Goal: Answer question/provide support: Share knowledge or assist other users

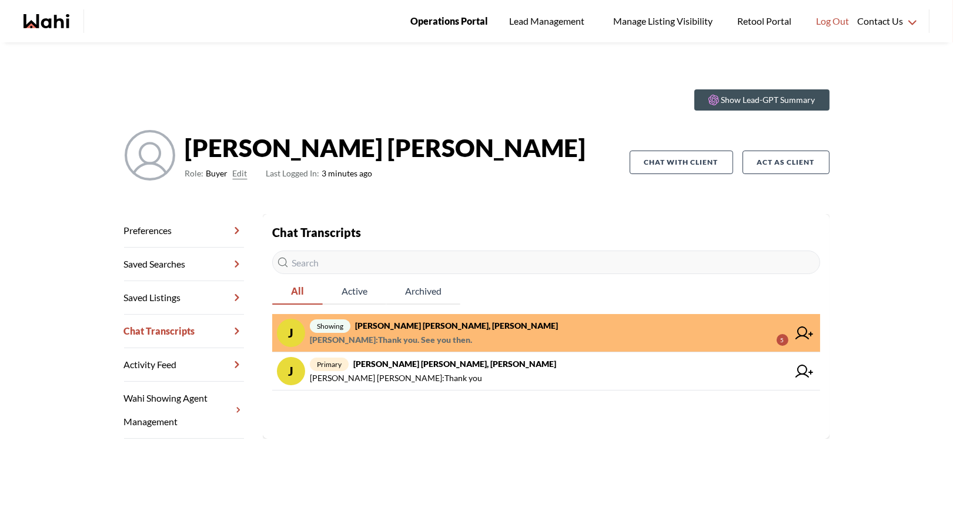
click at [454, 23] on span "Operations Portal" at bounding box center [450, 21] width 78 height 15
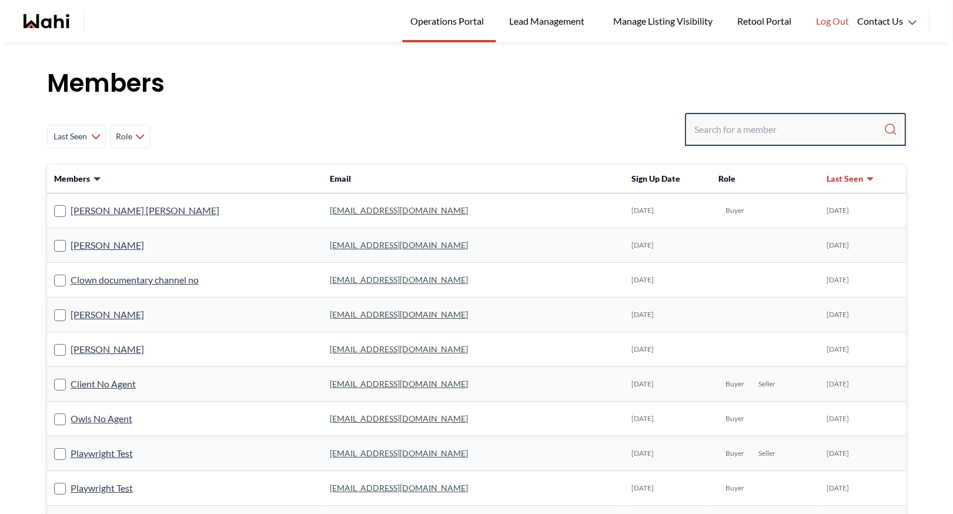
click at [725, 129] on input "Search input" at bounding box center [789, 129] width 189 height 21
type input "russellterreira@rogers.com"
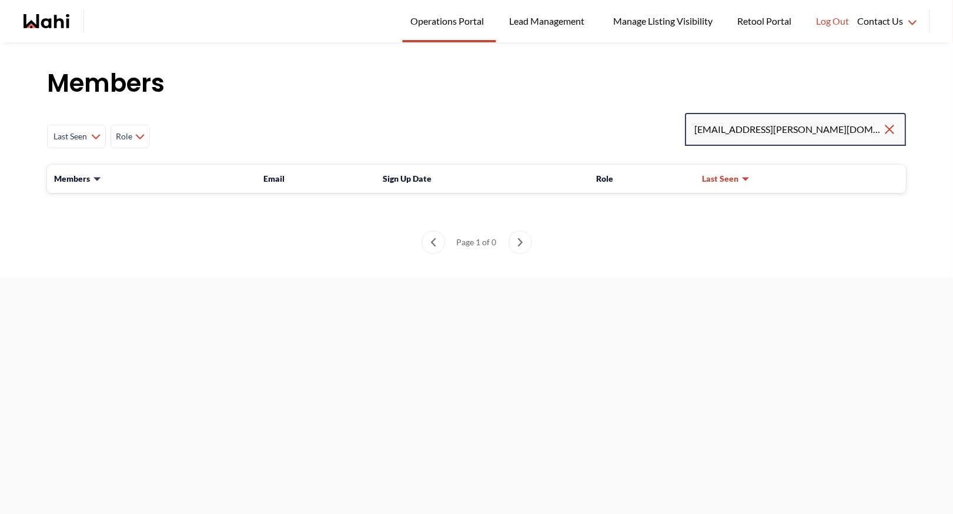
click at [828, 128] on input "russellterreira@rogers.com" at bounding box center [789, 129] width 188 height 21
click at [820, 134] on input "russellterreira@rogers.com" at bounding box center [789, 129] width 188 height 21
click at [816, 129] on input "russellterreira@rogers.com" at bounding box center [789, 129] width 188 height 21
click at [768, 128] on input "russellterreira@rogers.com" at bounding box center [789, 129] width 188 height 21
click at [761, 129] on input "russellterreira@rogers.com" at bounding box center [789, 129] width 188 height 21
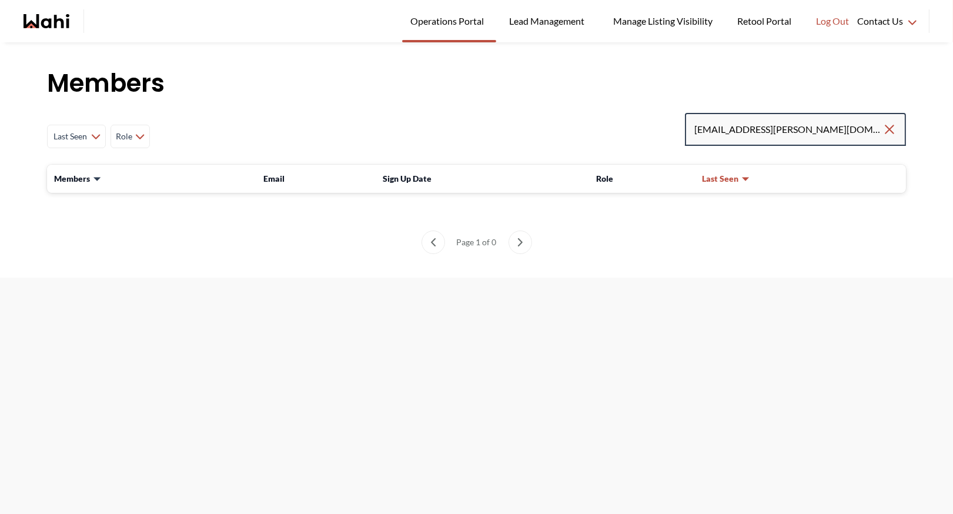
click at [732, 129] on input "russellterreira@rogers.com" at bounding box center [789, 129] width 188 height 21
click at [723, 130] on input "russellterreira@rogers.com" at bounding box center [789, 129] width 188 height 21
type input "[EMAIL_ADDRESS][PERSON_NAME][DOMAIN_NAME]"
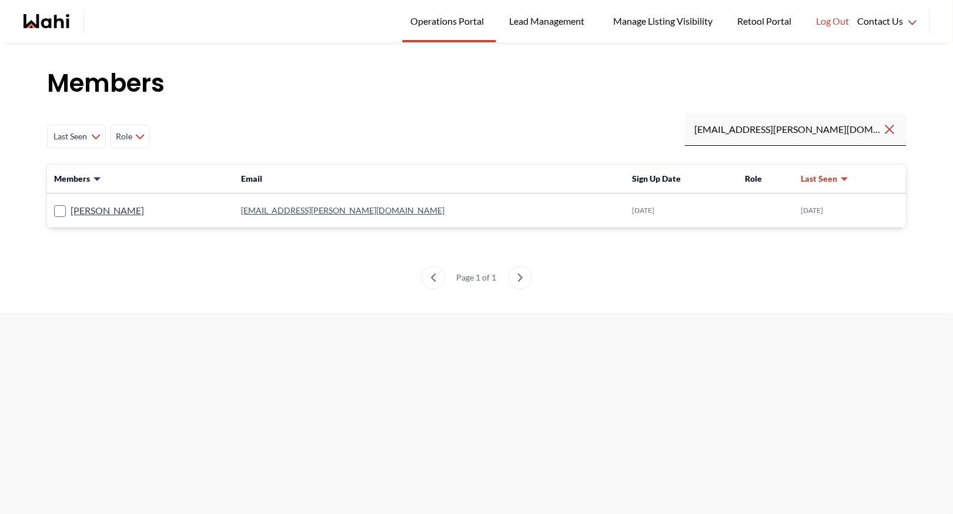
click at [323, 212] on link "[EMAIL_ADDRESS][PERSON_NAME][DOMAIN_NAME]" at bounding box center [343, 210] width 204 height 10
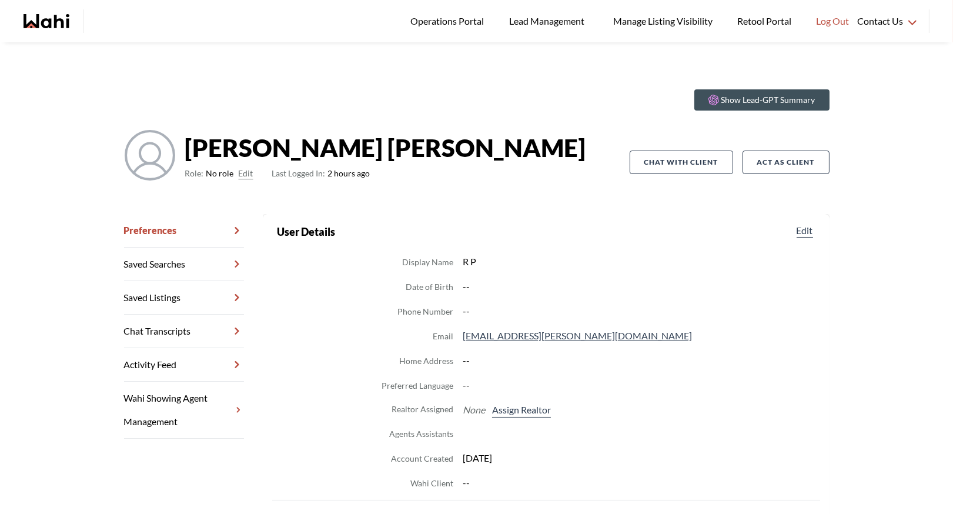
click at [241, 169] on button "Edit" at bounding box center [246, 173] width 15 height 14
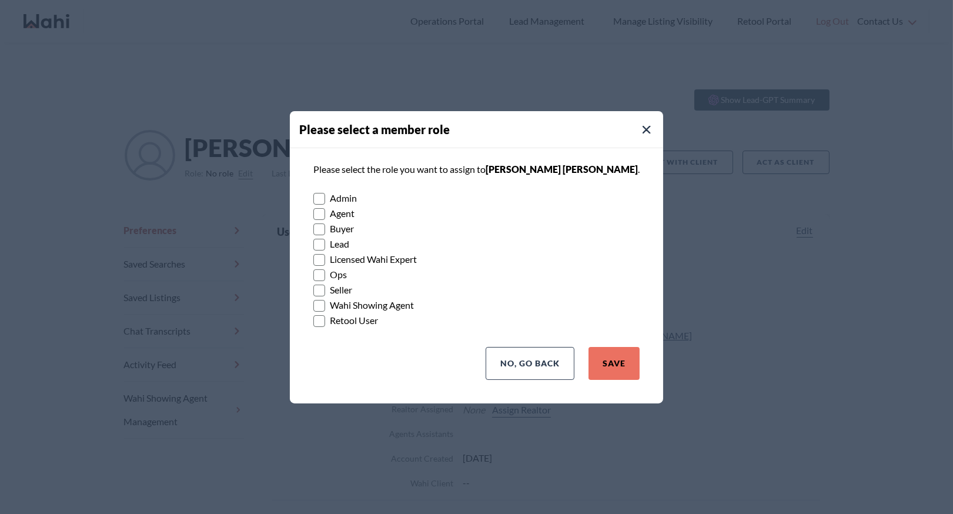
click at [325, 231] on rect at bounding box center [319, 229] width 11 height 11
click at [313, 229] on input "Buyer" at bounding box center [313, 225] width 0 height 8
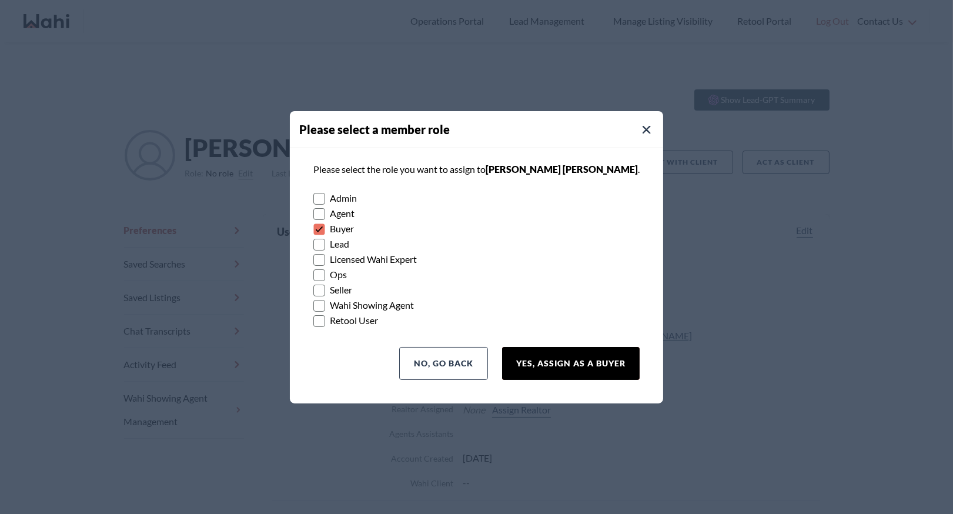
click at [558, 357] on button "Yes, Assign as a Buyer" at bounding box center [571, 363] width 138 height 33
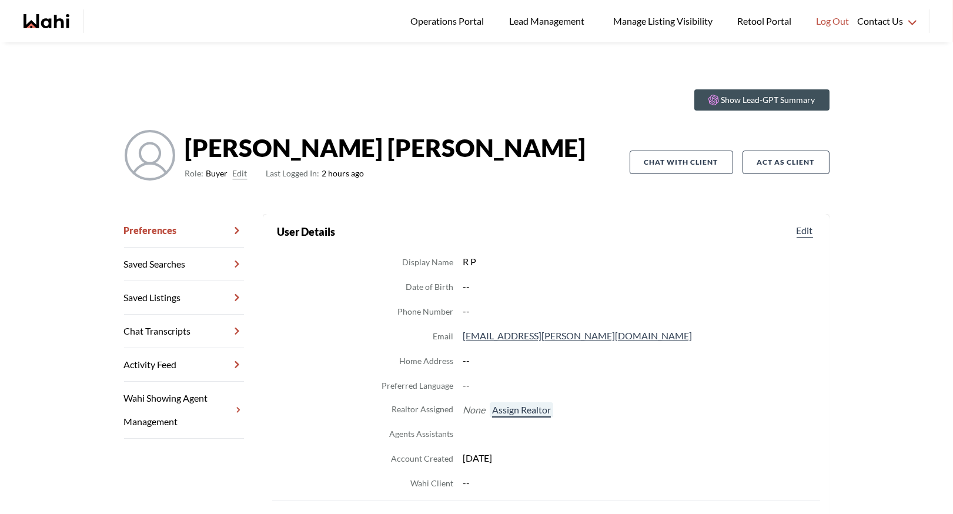
click at [514, 408] on button "Assign Realtor" at bounding box center [522, 409] width 64 height 15
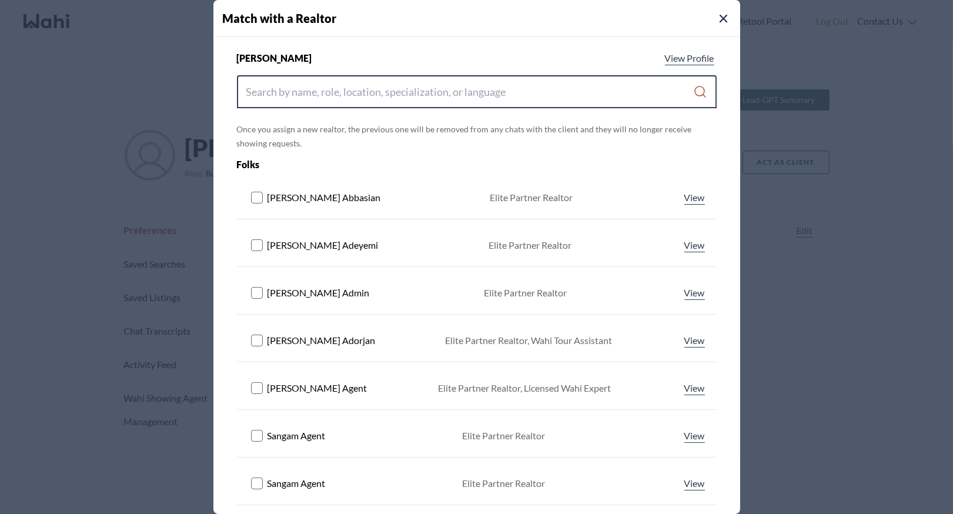
click at [360, 91] on input "Search input" at bounding box center [470, 91] width 448 height 21
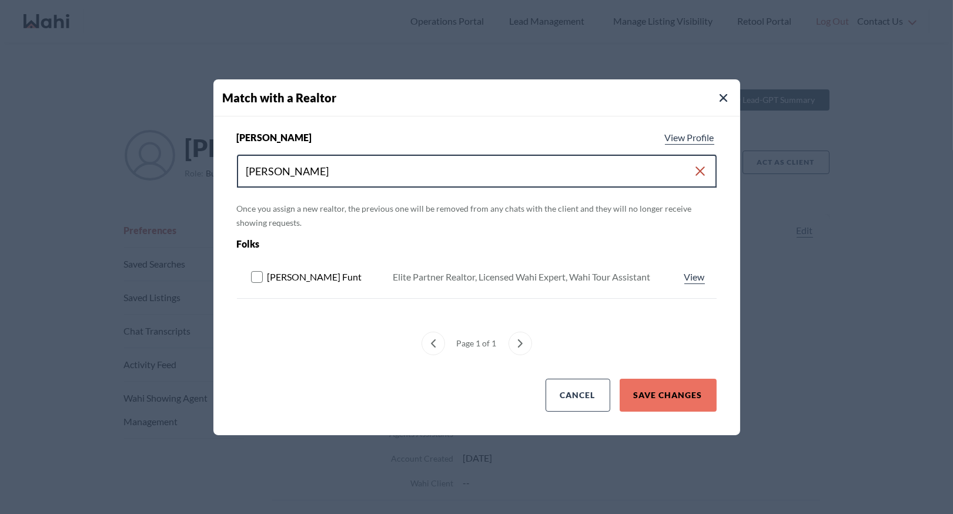
type input "barbara funt"
click at [261, 275] on rect at bounding box center [256, 276] width 11 height 11
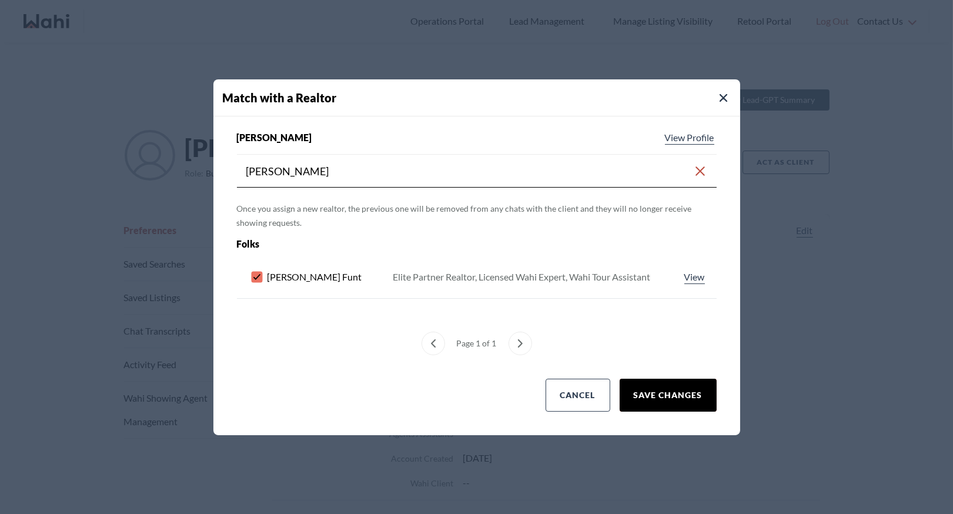
click at [682, 388] on button "Save Changes" at bounding box center [668, 395] width 97 height 33
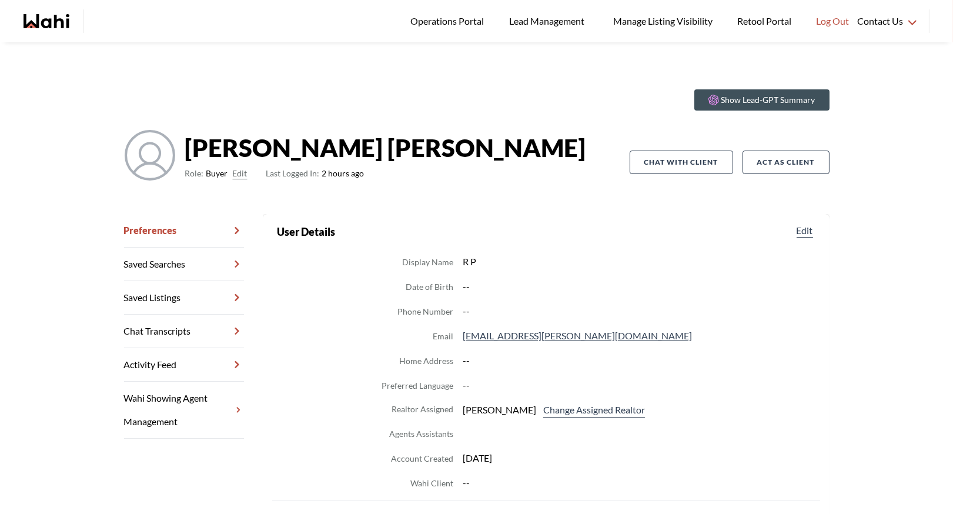
click at [211, 419] on link "Wahi Showing Agent Management" at bounding box center [184, 410] width 120 height 57
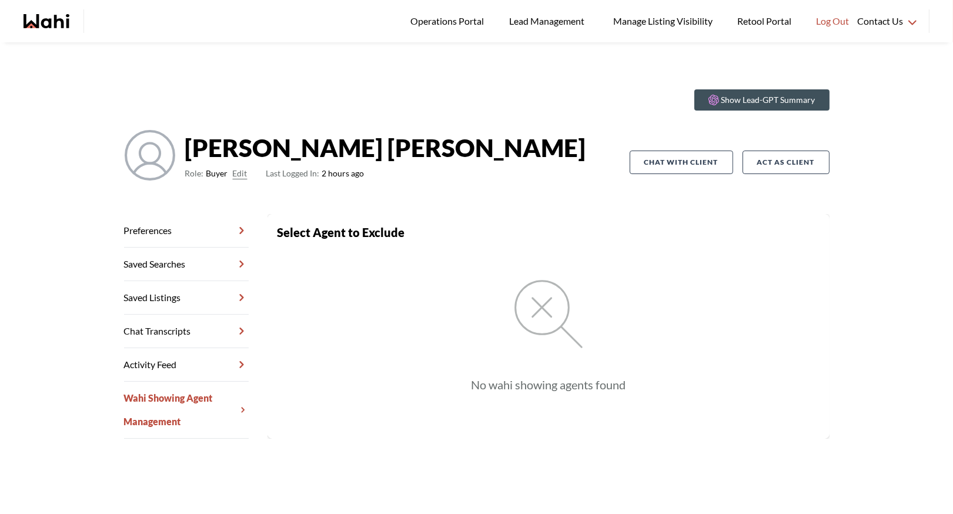
click at [174, 329] on link "Chat Transcripts" at bounding box center [186, 332] width 125 height 34
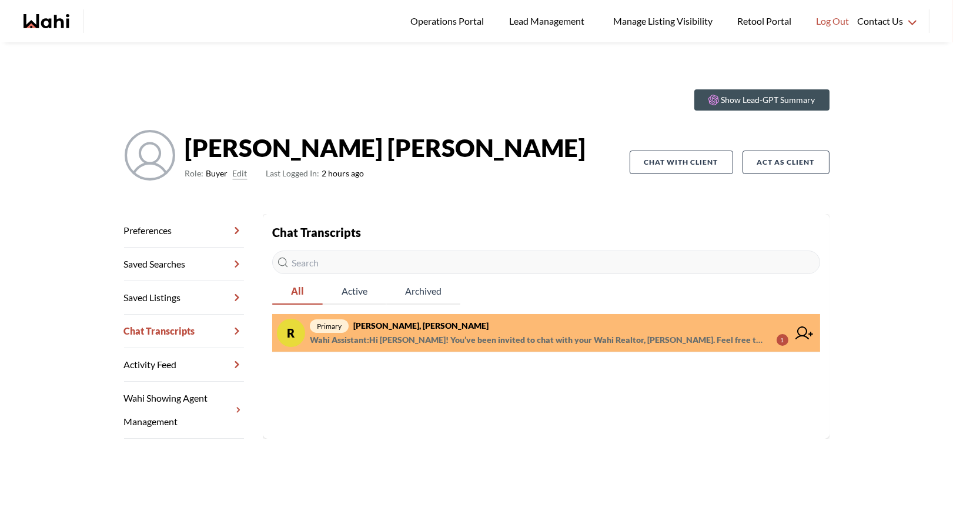
click at [392, 325] on strong "Russell Perreira, Barbara" at bounding box center [420, 326] width 135 height 10
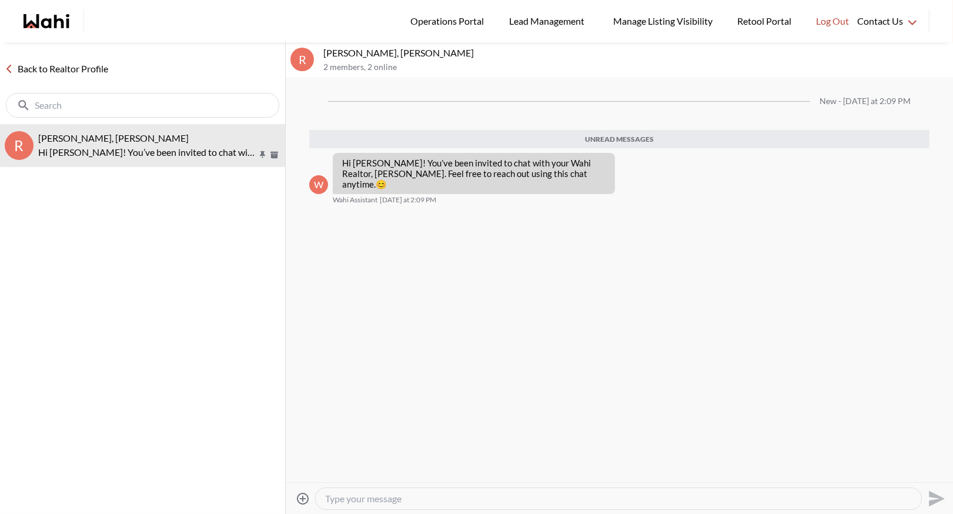
click at [353, 498] on textarea "Type your message" at bounding box center [618, 499] width 587 height 12
type textarea "Hi there"
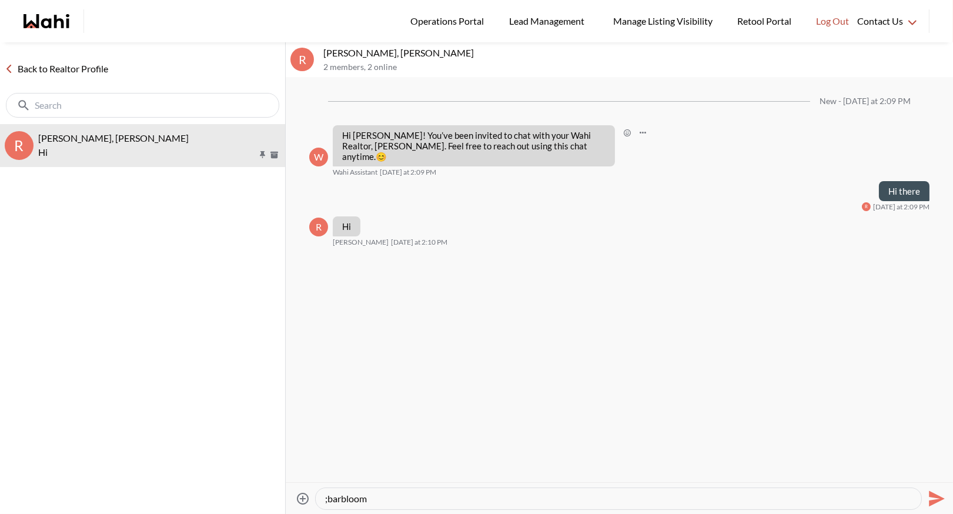
paste textarea "Here’s how to book a showing: https://www.loom.com/share/97a21afd93034776aed811…"
type textarea "Here’s how to book a showing: https://www.loom.com/share/97a21afd93034776aed811…"
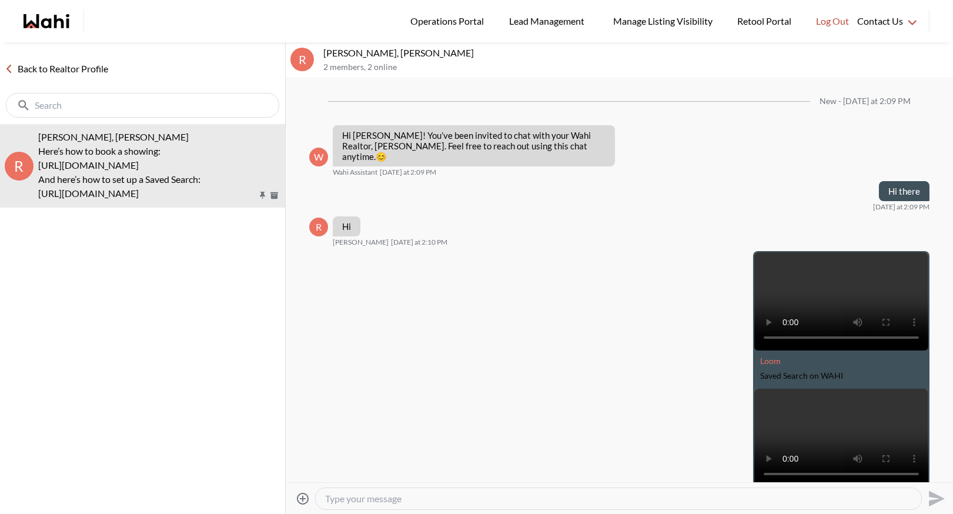
click at [55, 64] on link "Back to Realtor Profile" at bounding box center [56, 68] width 113 height 15
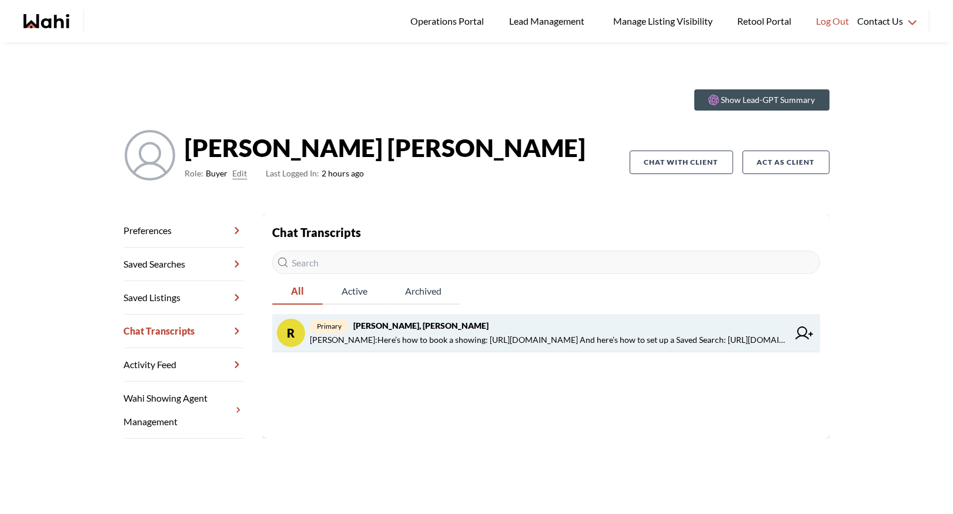
click at [458, 325] on span "primary Russell Perreira, Barbara" at bounding box center [549, 326] width 479 height 14
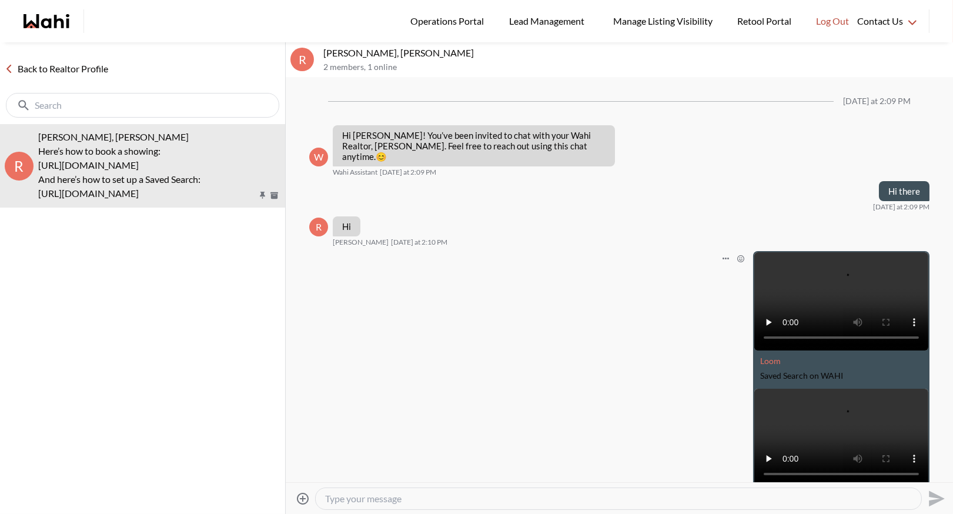
scroll to position [182, 0]
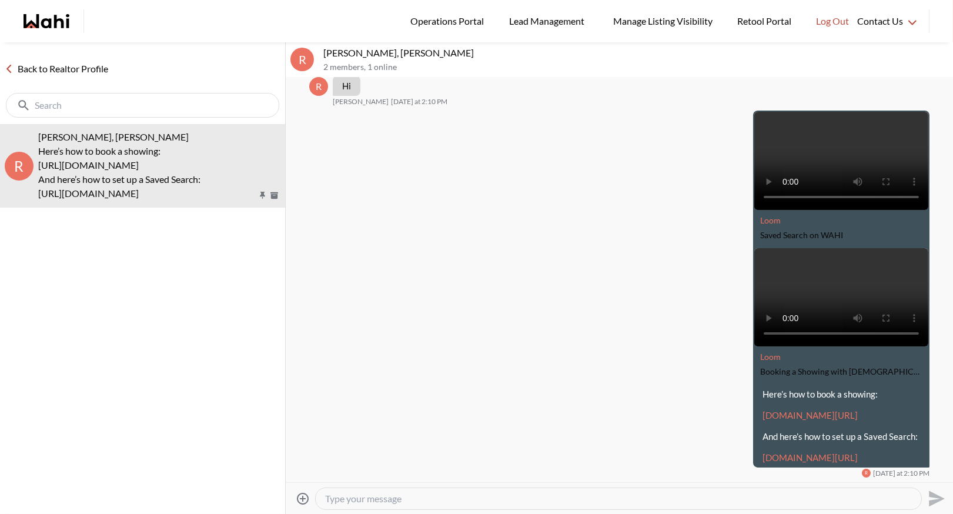
click at [363, 491] on div at bounding box center [619, 498] width 606 height 21
click at [342, 496] on textarea "Type your message" at bounding box center [618, 499] width 587 height 12
type textarea "Y"
type textarea "Once you add Antonietta as co-buyer she should be added to this chat"
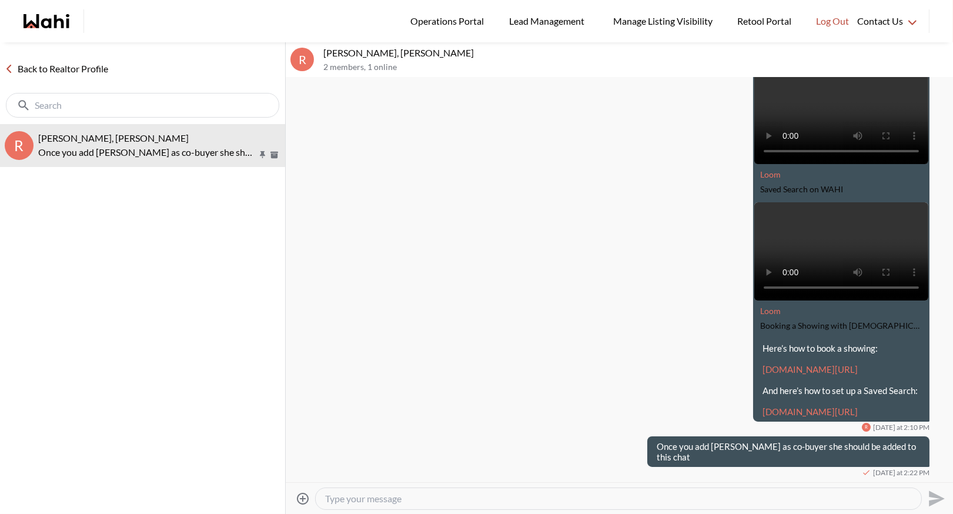
click at [24, 71] on link "Back to Realtor Profile" at bounding box center [56, 68] width 113 height 15
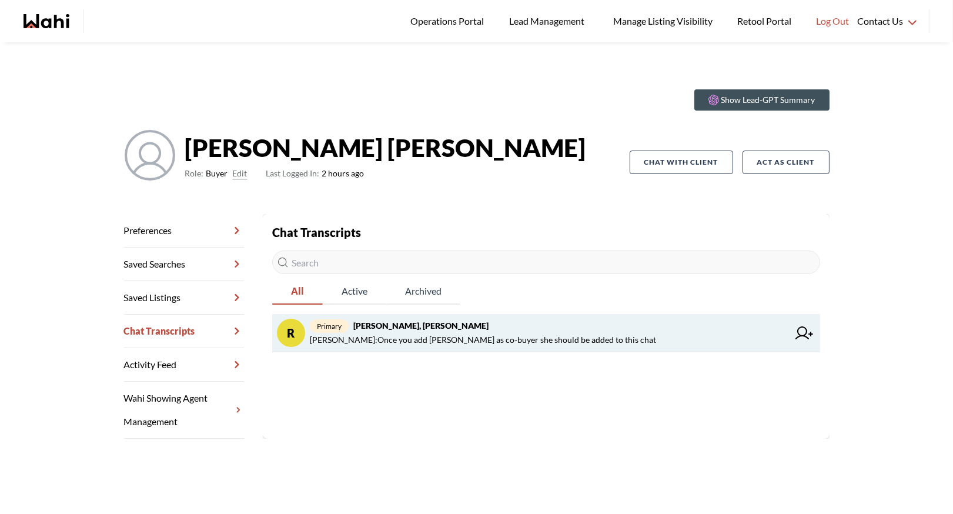
click at [443, 329] on strong "Russell Perreira, Barbara" at bounding box center [420, 326] width 135 height 10
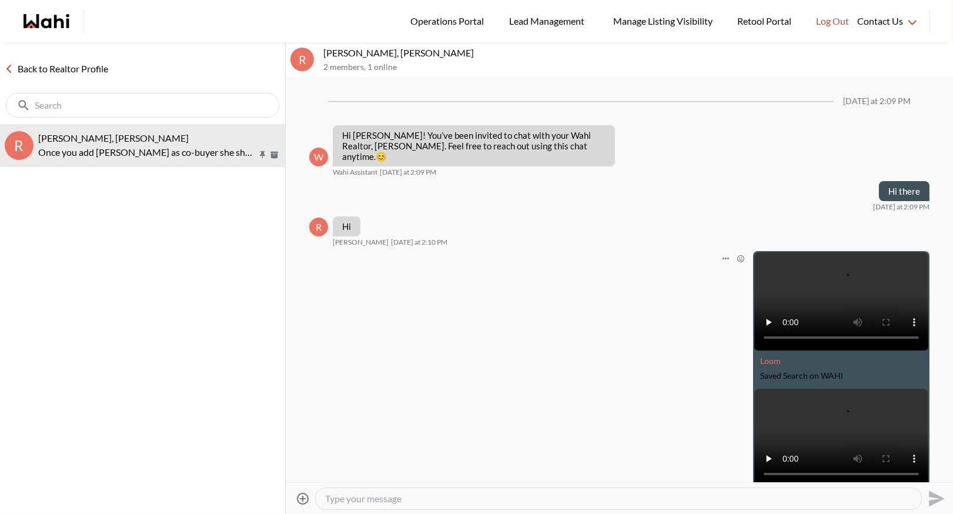
scroll to position [228, 0]
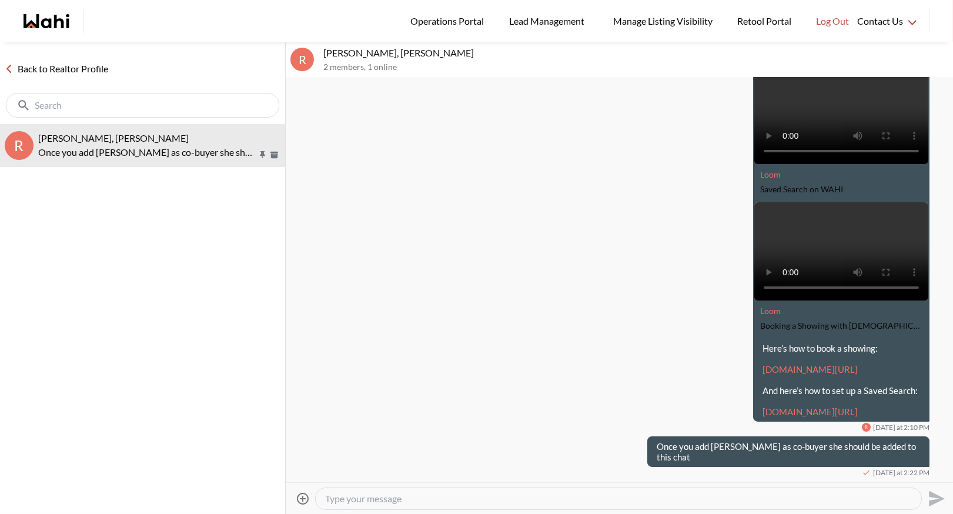
click at [46, 72] on link "Back to Realtor Profile" at bounding box center [56, 68] width 113 height 15
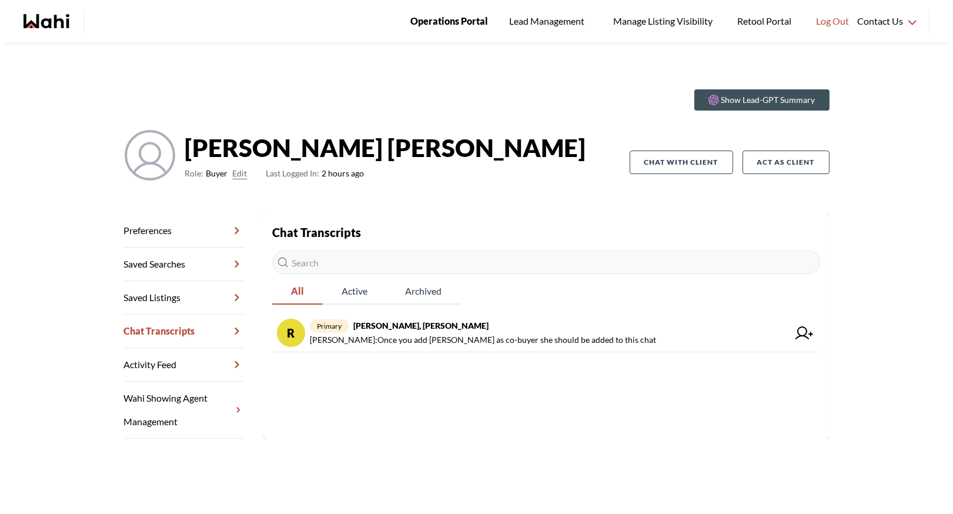
click at [433, 12] on link "Operations Portal" at bounding box center [449, 21] width 94 height 42
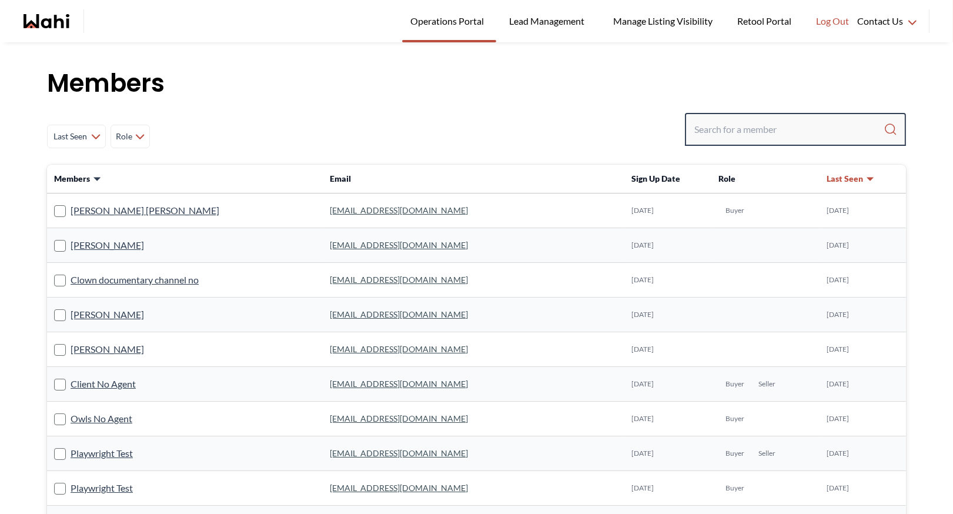
click at [706, 128] on input "Search input" at bounding box center [789, 129] width 189 height 21
type input "faraz azam"
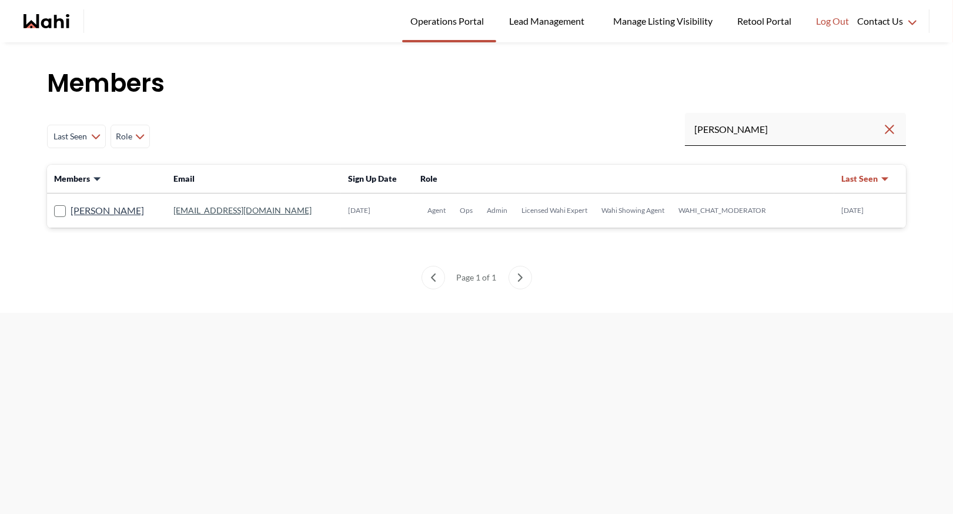
click at [197, 208] on link "faraz.azam@wahi.com" at bounding box center [243, 210] width 138 height 10
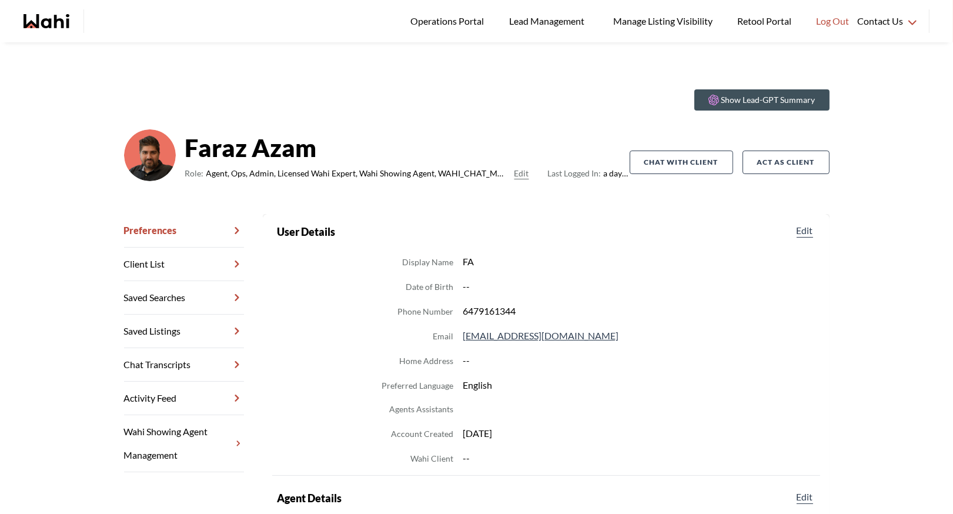
click at [177, 373] on link "Chat Transcripts" at bounding box center [184, 365] width 120 height 34
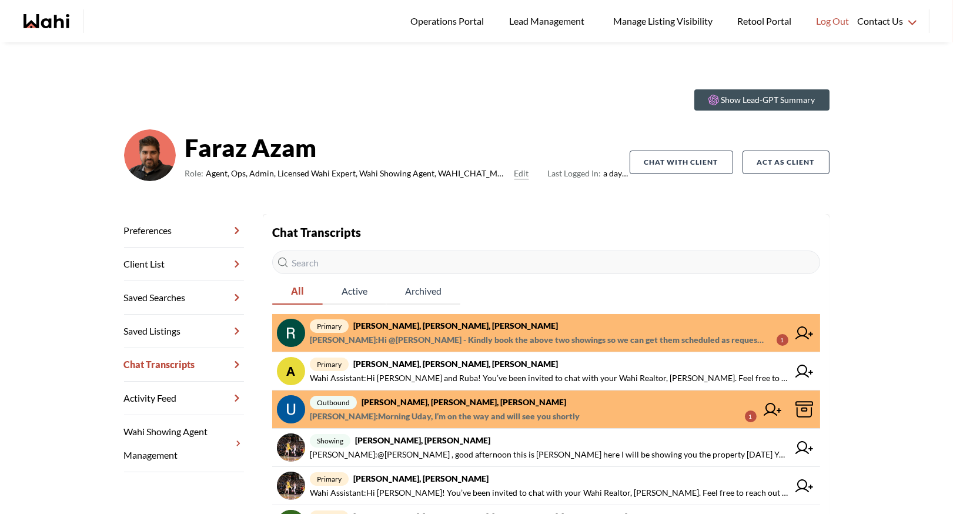
click at [444, 335] on span "Faraz Azam : Hi @Chandra Rajesh - Kindly book the above two showings so we can …" at bounding box center [539, 340] width 458 height 14
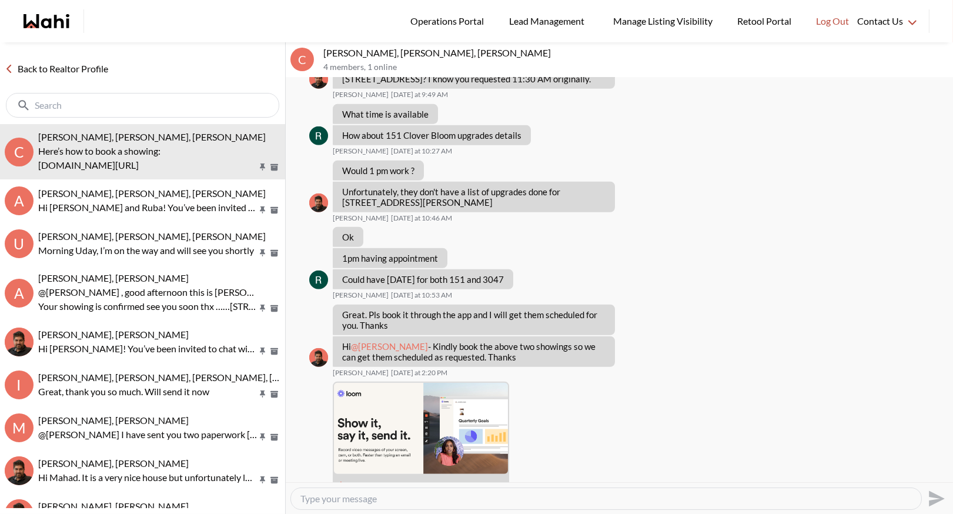
scroll to position [1917, 0]
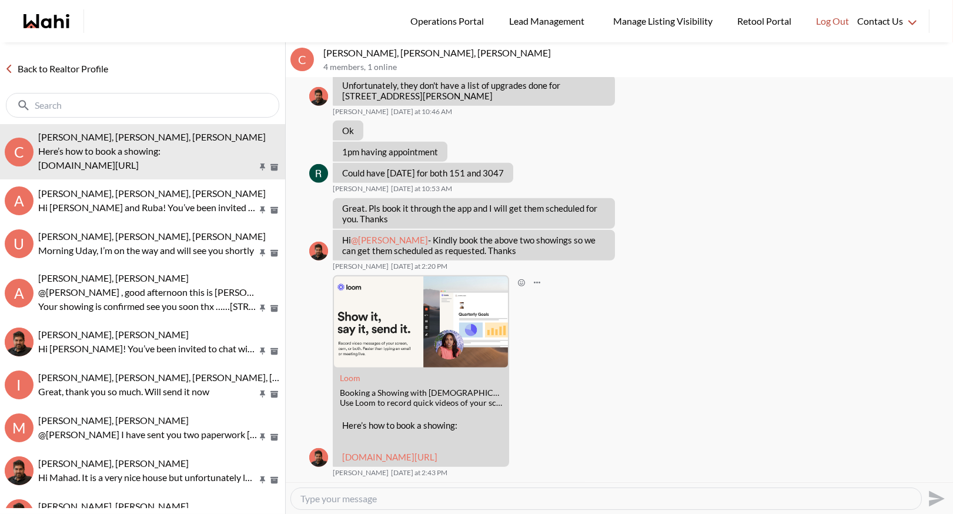
click at [410, 452] on link "loom.com/share/97a21afd93034776aed811439910dbb1?sid=a34c7731-4645-491a-8a47-69b…" at bounding box center [389, 457] width 95 height 11
click at [45, 72] on link "Back to Realtor Profile" at bounding box center [56, 68] width 113 height 15
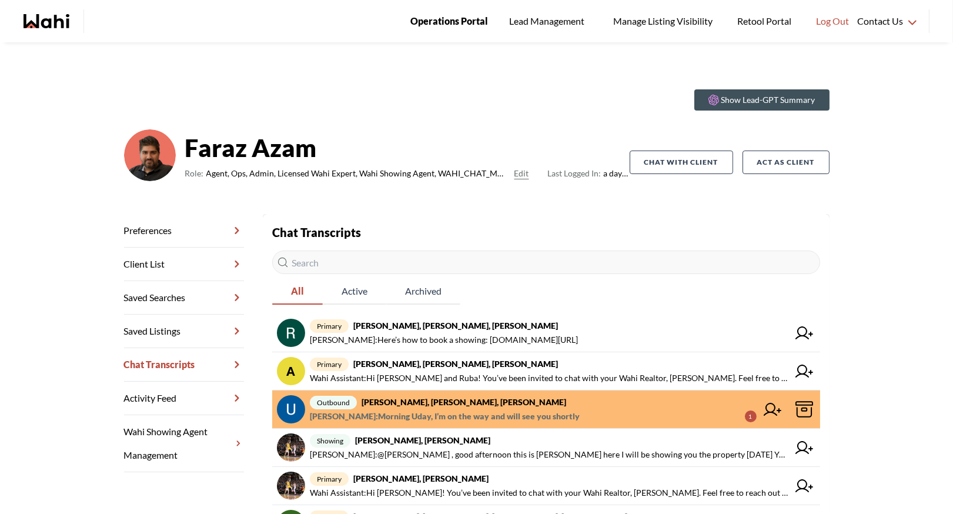
click at [454, 17] on span "Operations Portal" at bounding box center [450, 21] width 78 height 15
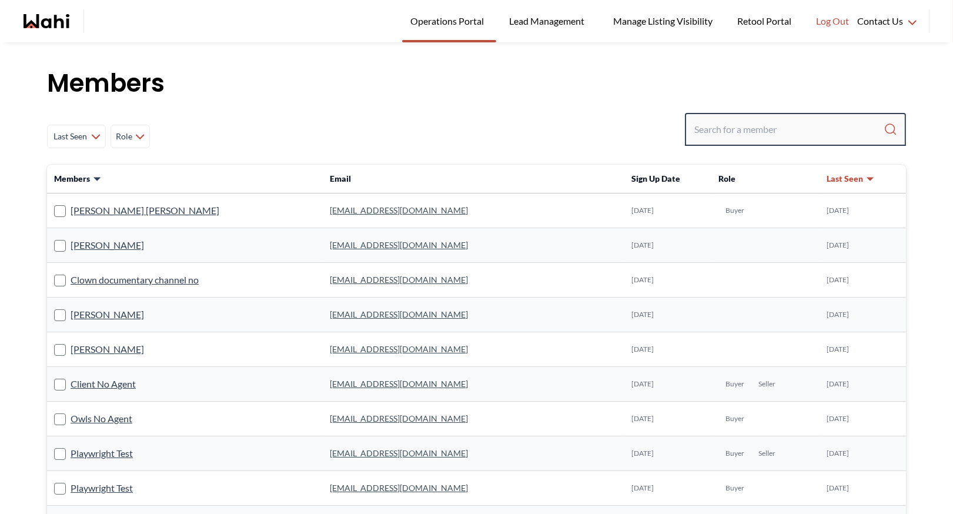
click at [767, 130] on input "Search input" at bounding box center [789, 129] width 189 height 21
click at [758, 123] on input "Search input" at bounding box center [789, 129] width 189 height 21
type input "b"
type input "ryckman"
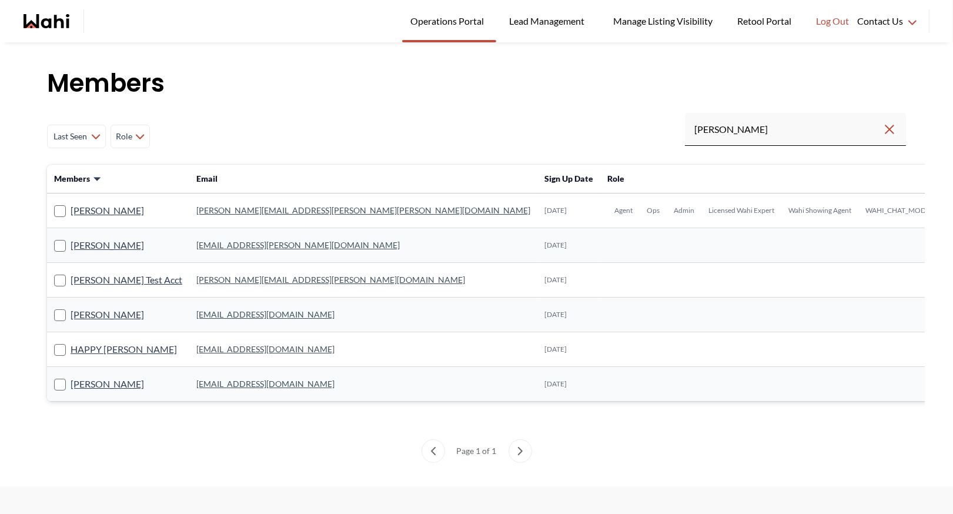
click at [209, 202] on td "michelle.williams@wahi.com" at bounding box center [363, 211] width 348 height 35
click at [209, 209] on link "michelle.williams@wahi.com" at bounding box center [363, 210] width 334 height 10
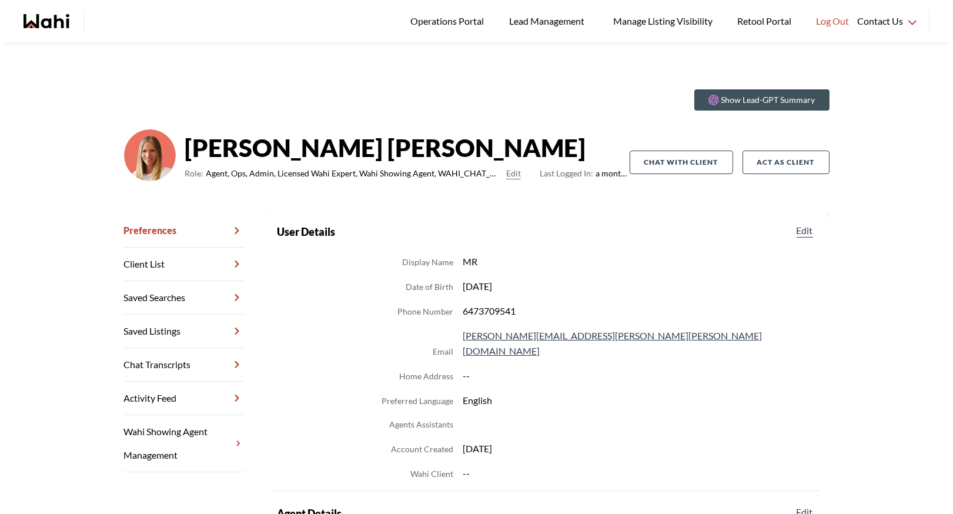
click at [202, 366] on link "Chat Transcripts" at bounding box center [184, 365] width 120 height 34
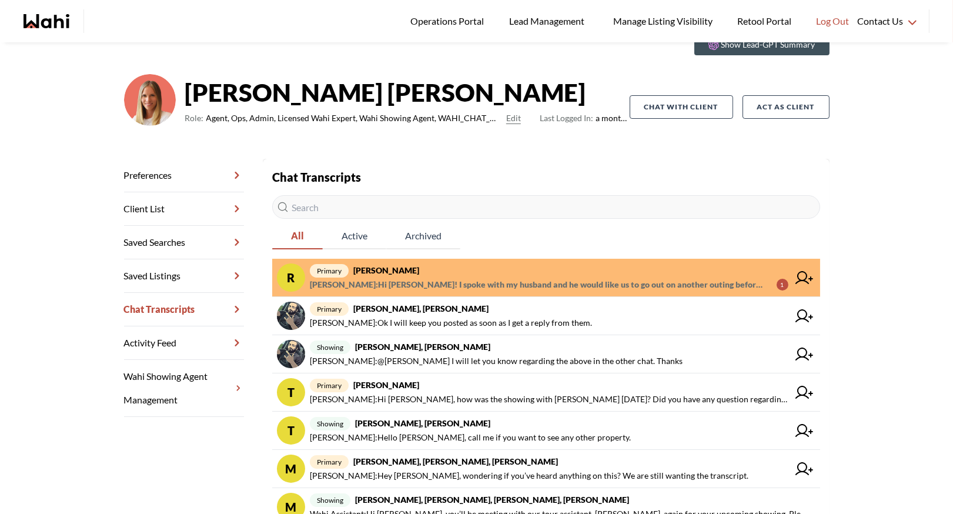
scroll to position [68, 0]
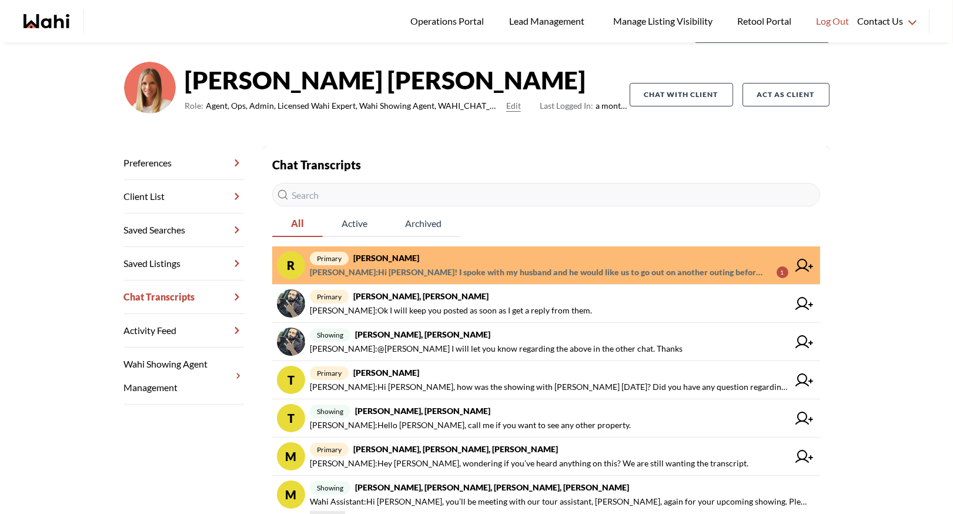
click at [465, 268] on span "Ritu Gill : Hi Michelle! I spoke with my husband and he would like us to go out…" at bounding box center [539, 272] width 458 height 14
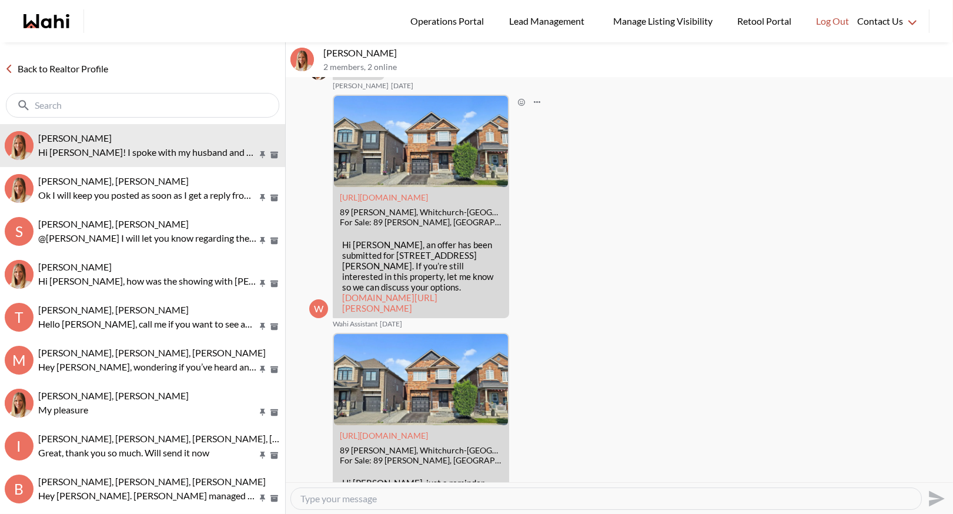
scroll to position [4834, 0]
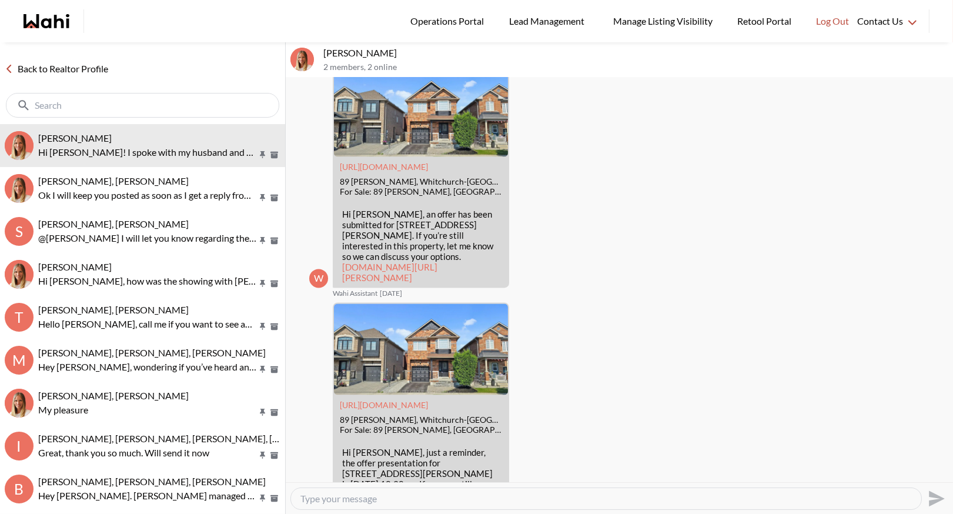
click at [51, 71] on link "Back to Realtor Profile" at bounding box center [56, 68] width 113 height 15
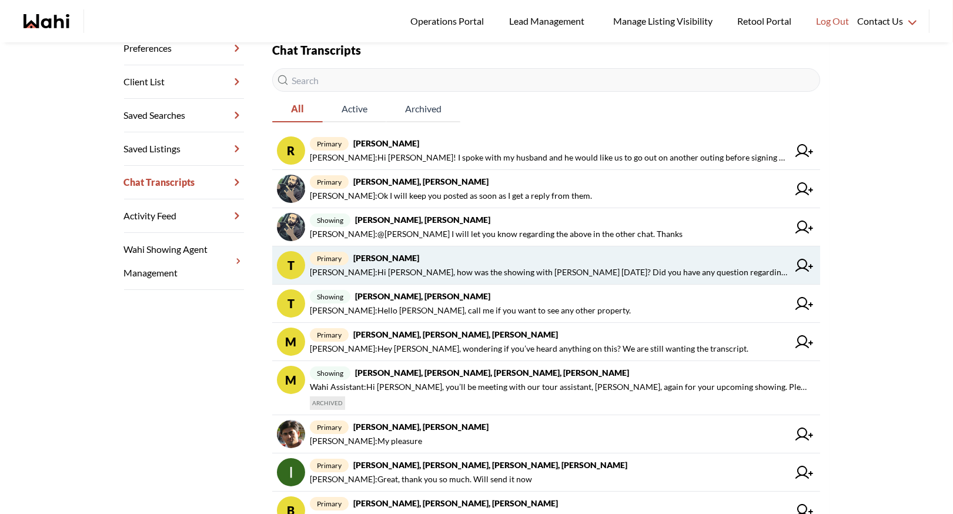
scroll to position [194, 0]
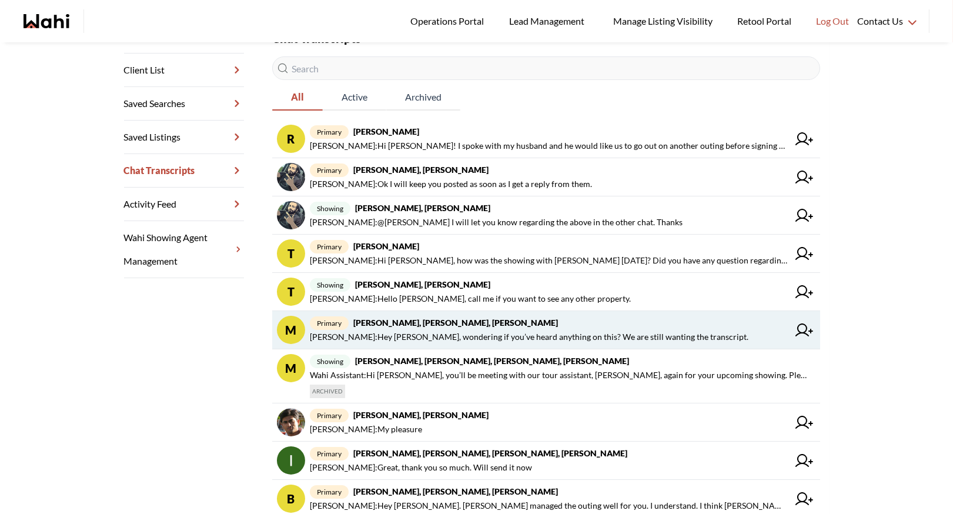
click at [500, 318] on strong "Margaret Barless, David Prentice, Michelle" at bounding box center [455, 323] width 205 height 10
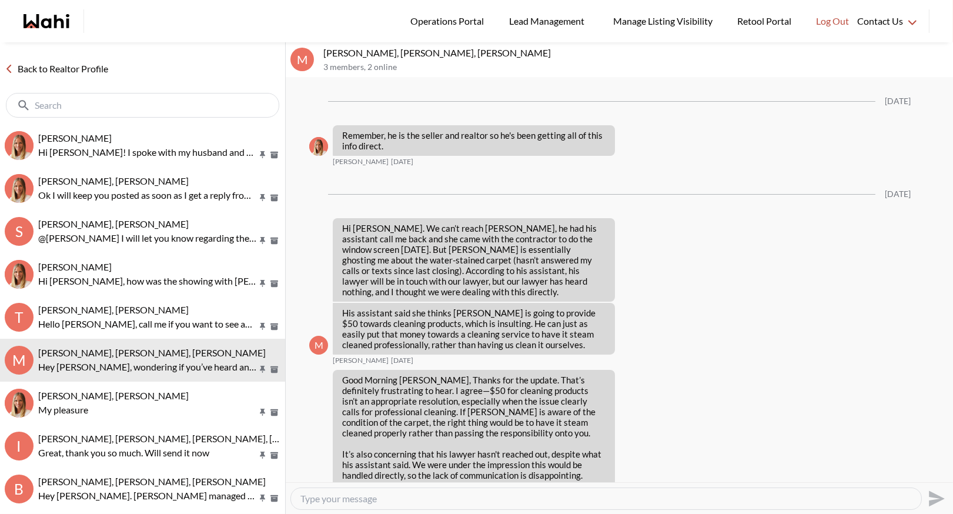
scroll to position [1272, 0]
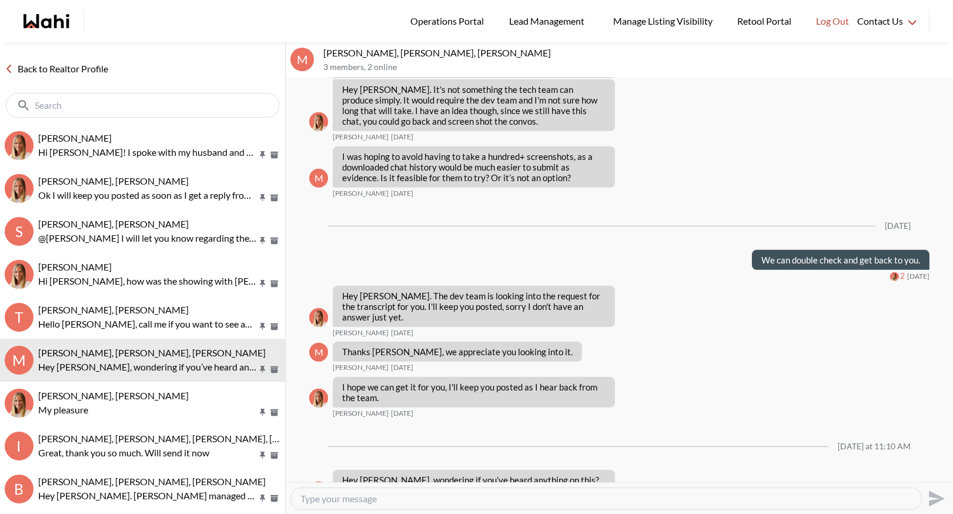
click at [34, 69] on link "Back to Realtor Profile" at bounding box center [56, 68] width 113 height 15
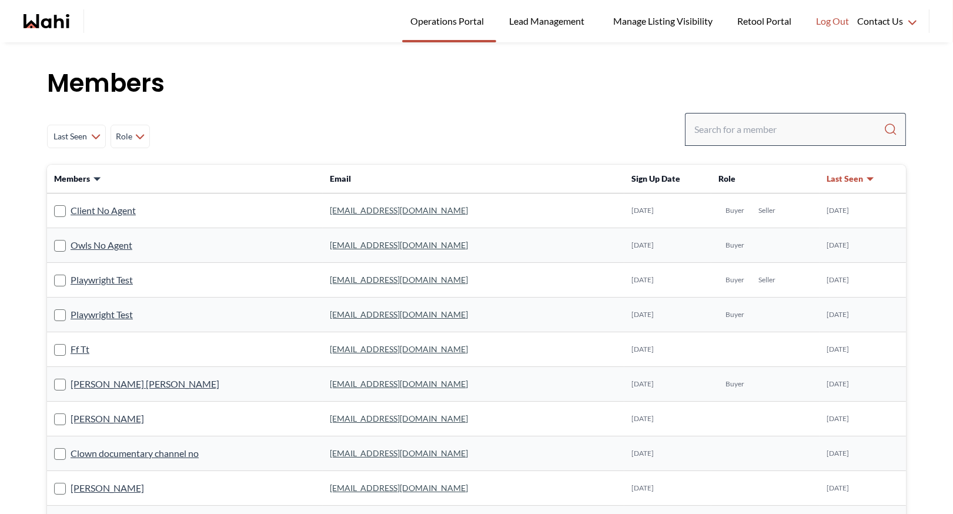
click at [722, 142] on div at bounding box center [795, 129] width 221 height 33
click at [722, 141] on div at bounding box center [795, 129] width 221 height 33
click at [718, 126] on input "Search input" at bounding box center [789, 129] width 189 height 21
type input "behnam"
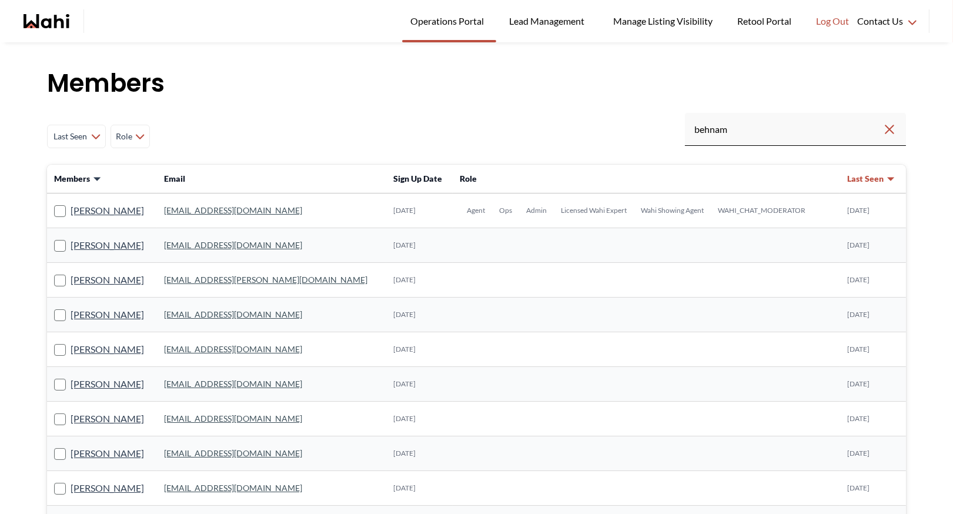
click at [209, 207] on link "[EMAIL_ADDRESS][DOMAIN_NAME]" at bounding box center [233, 210] width 138 height 10
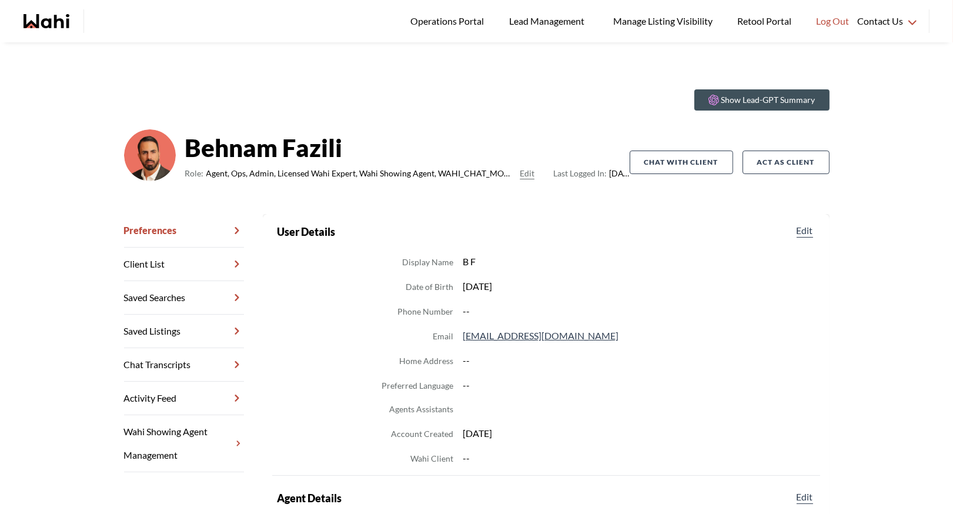
click at [199, 364] on link "Chat Transcripts" at bounding box center [184, 365] width 120 height 34
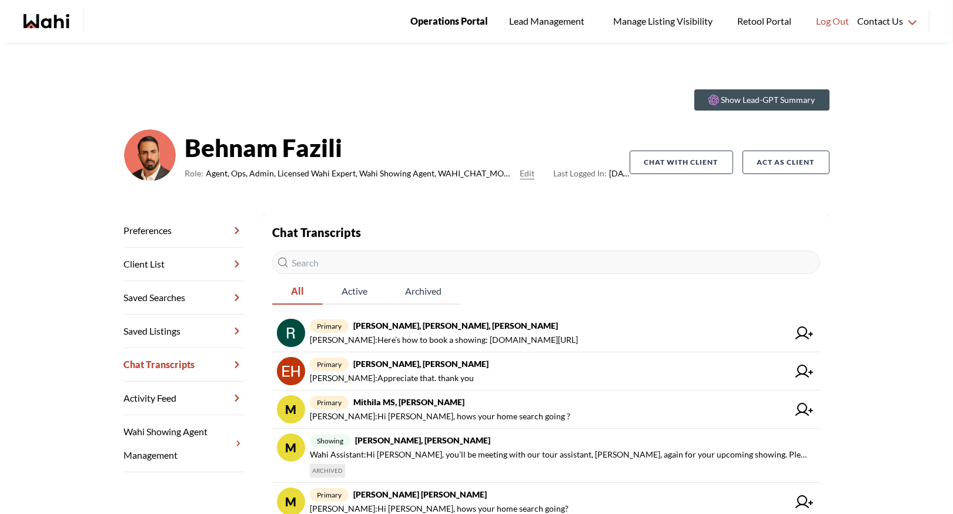
click at [445, 9] on link "Operations Portal" at bounding box center [449, 21] width 94 height 42
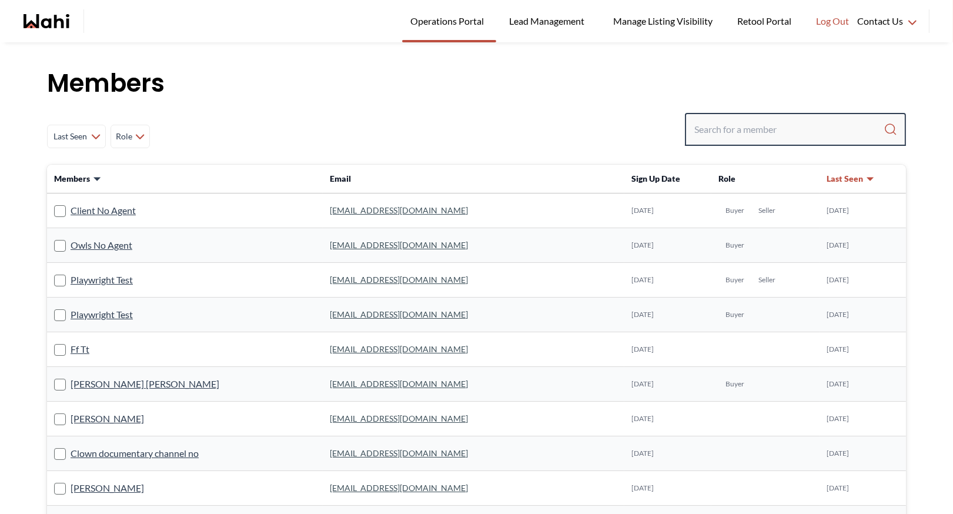
click at [733, 138] on input "Search input" at bounding box center [789, 129] width 189 height 21
type input "[PERSON_NAME]"
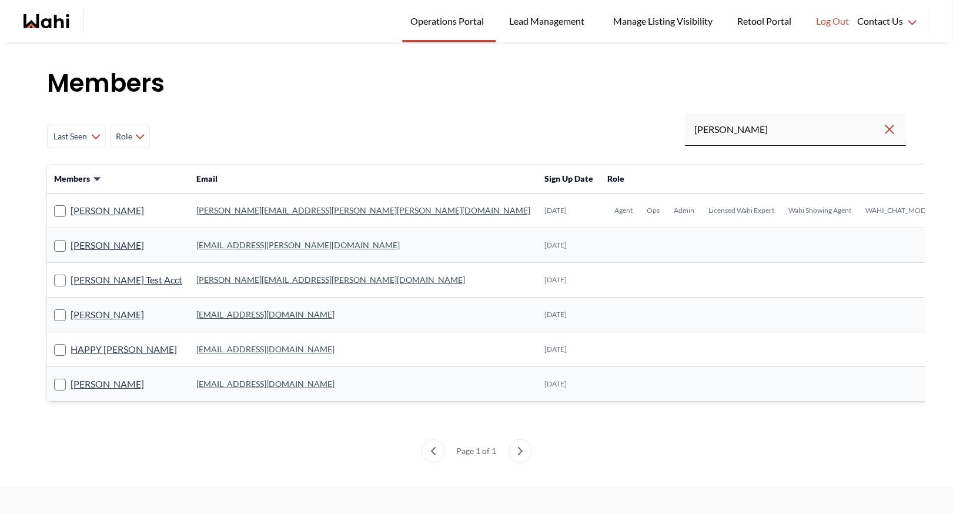
click at [241, 206] on link "[PERSON_NAME][EMAIL_ADDRESS][PERSON_NAME][PERSON_NAME][DOMAIN_NAME]" at bounding box center [363, 210] width 334 height 10
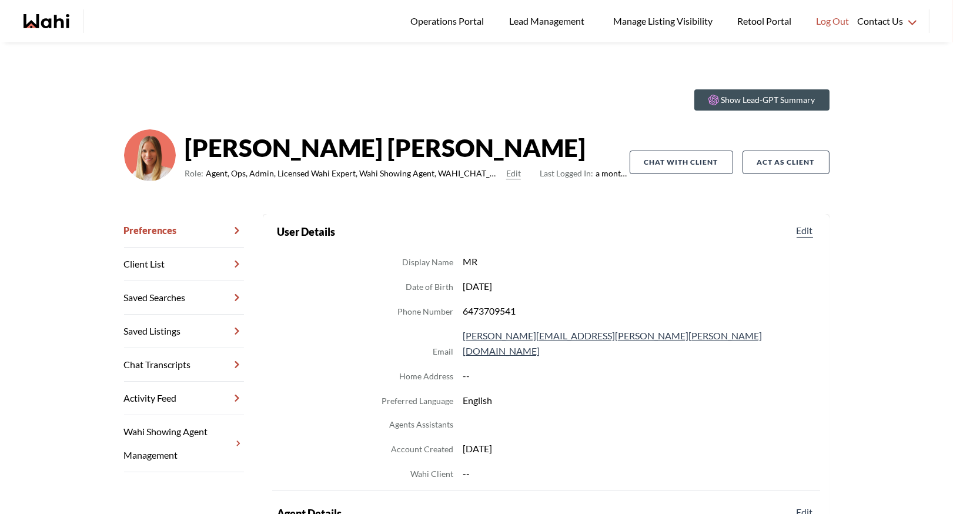
click at [155, 369] on link "Chat Transcripts" at bounding box center [184, 365] width 120 height 34
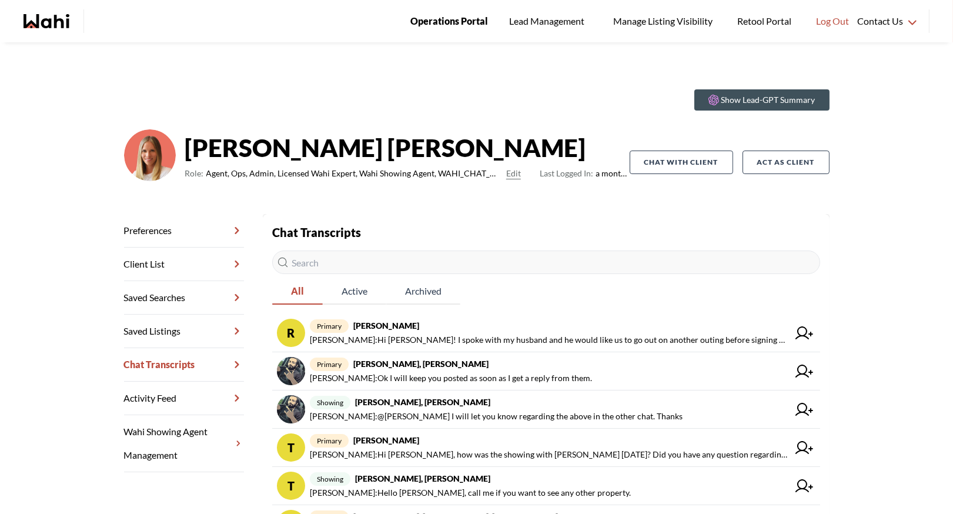
click at [459, 19] on span "Operations Portal" at bounding box center [450, 21] width 78 height 15
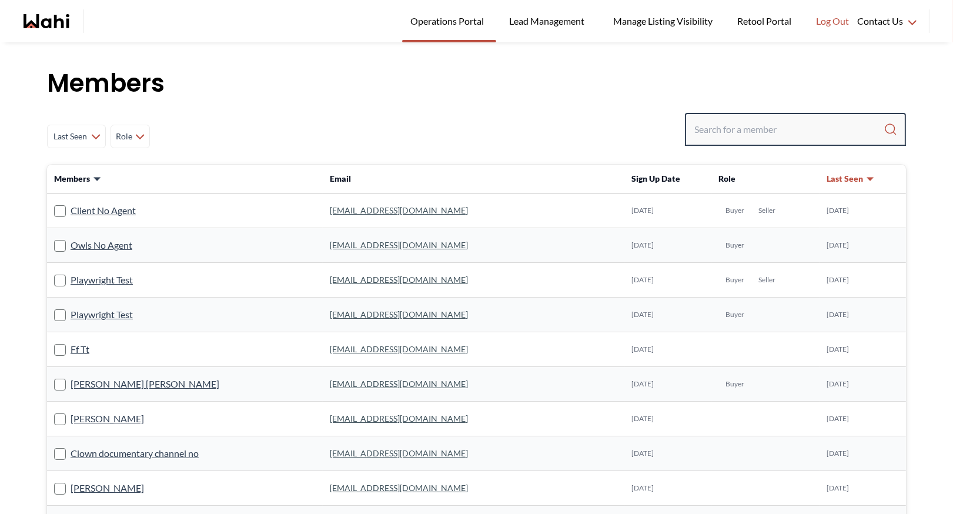
click at [710, 129] on input "Search input" at bounding box center [789, 129] width 189 height 21
type input "[PERSON_NAME]"
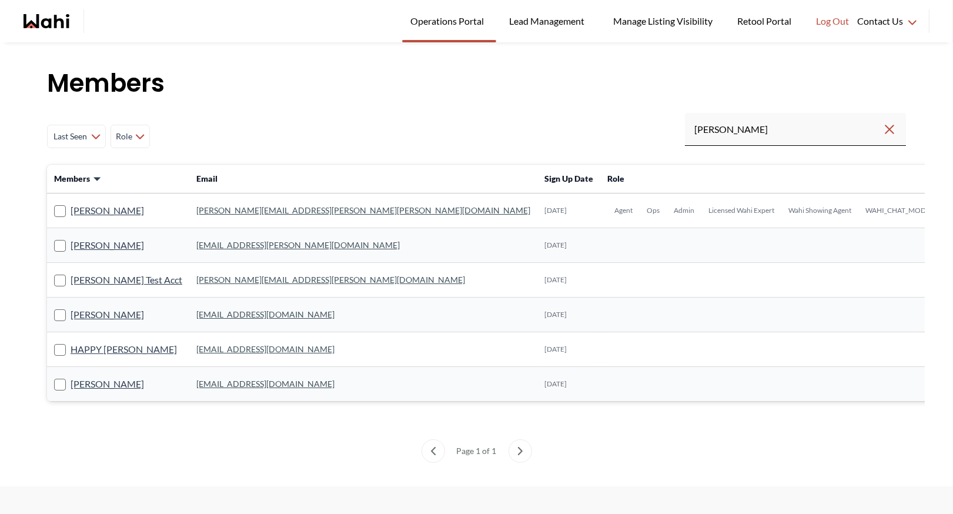
click at [237, 211] on link "[PERSON_NAME][EMAIL_ADDRESS][PERSON_NAME][PERSON_NAME][DOMAIN_NAME]" at bounding box center [363, 210] width 334 height 10
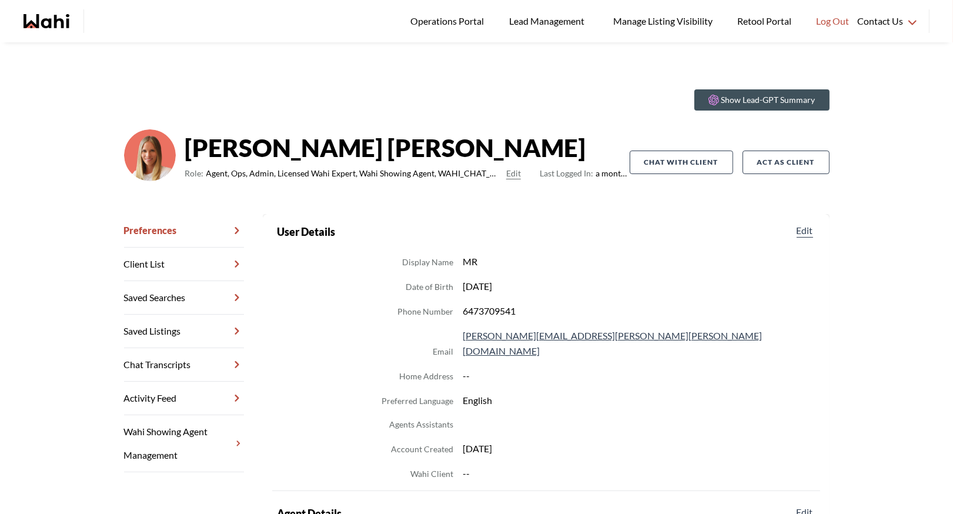
click at [178, 356] on link "Chat Transcripts" at bounding box center [184, 365] width 120 height 34
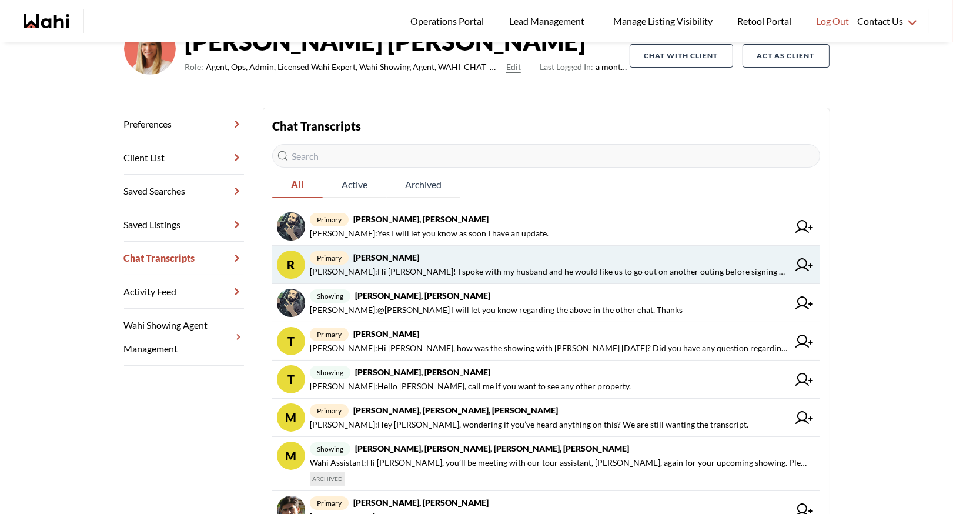
scroll to position [113, 0]
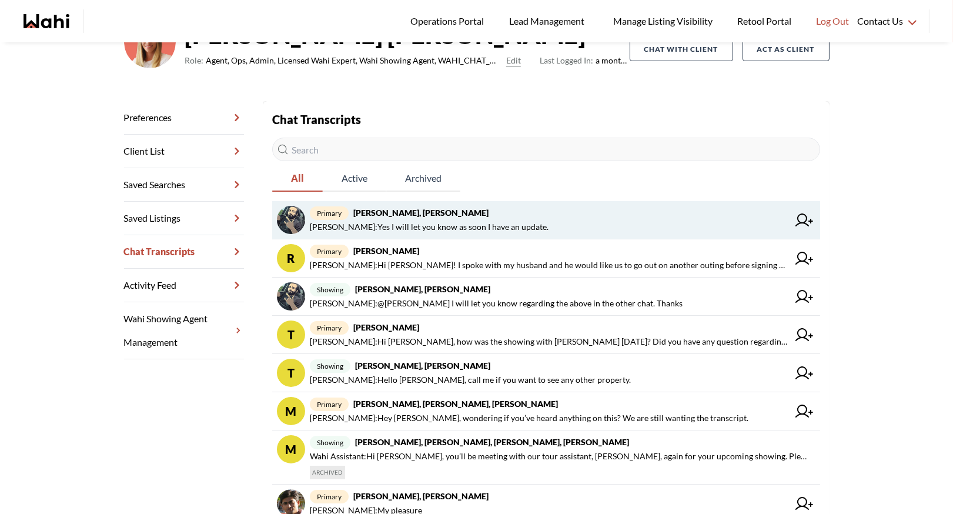
click at [448, 219] on span "primary [PERSON_NAME], [PERSON_NAME]" at bounding box center [549, 213] width 479 height 14
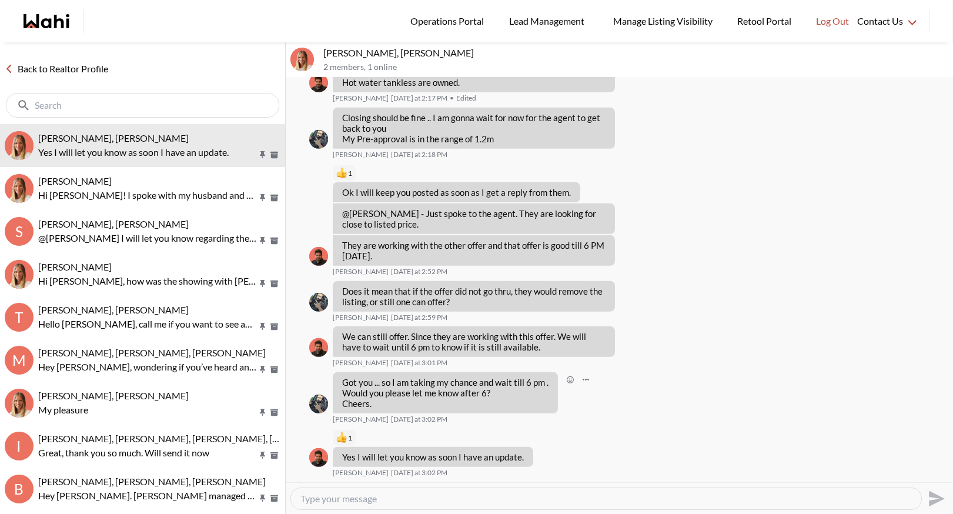
scroll to position [1128, 0]
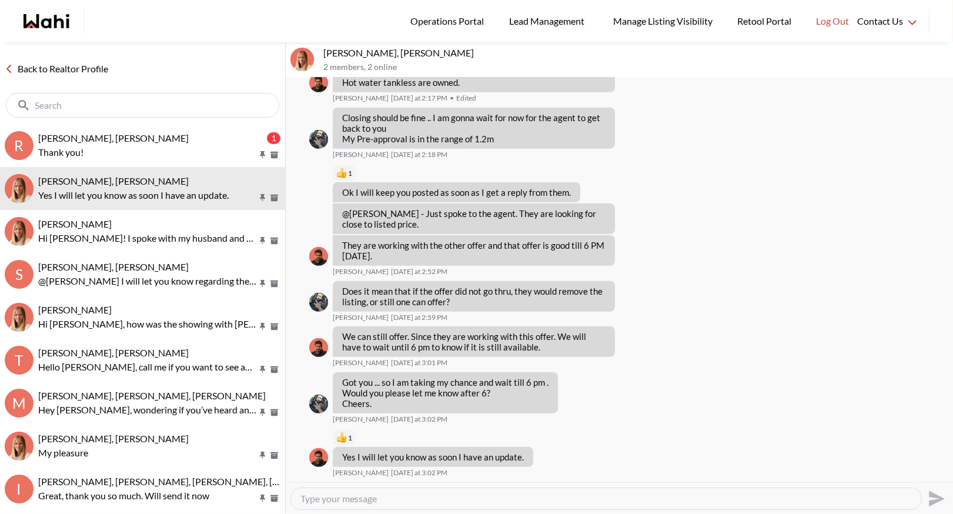
click at [69, 68] on link "Back to Realtor Profile" at bounding box center [56, 68] width 113 height 15
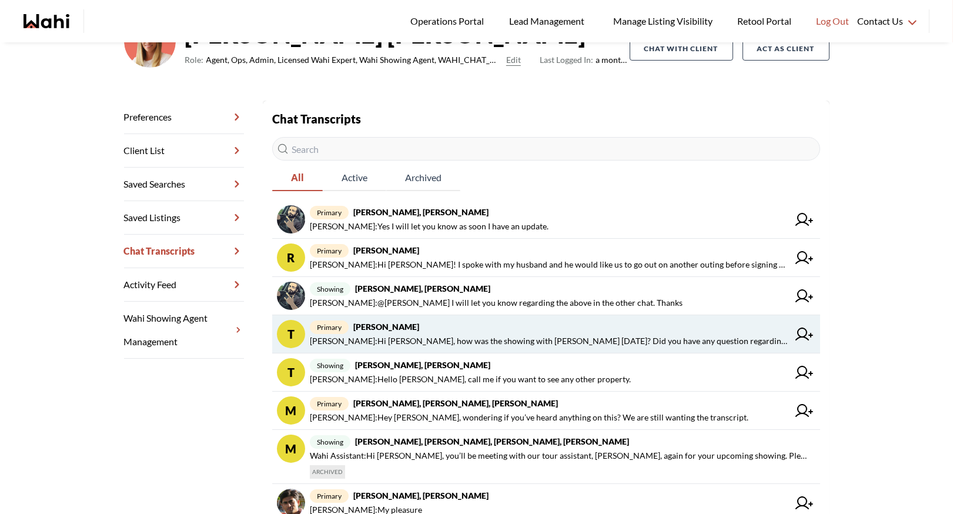
scroll to position [121, 0]
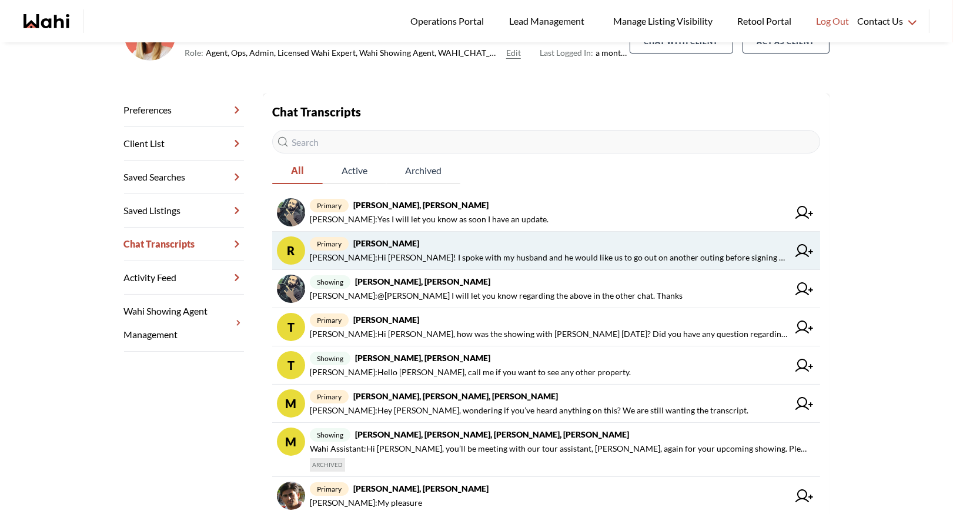
click at [547, 239] on span "primary [PERSON_NAME]" at bounding box center [549, 243] width 479 height 14
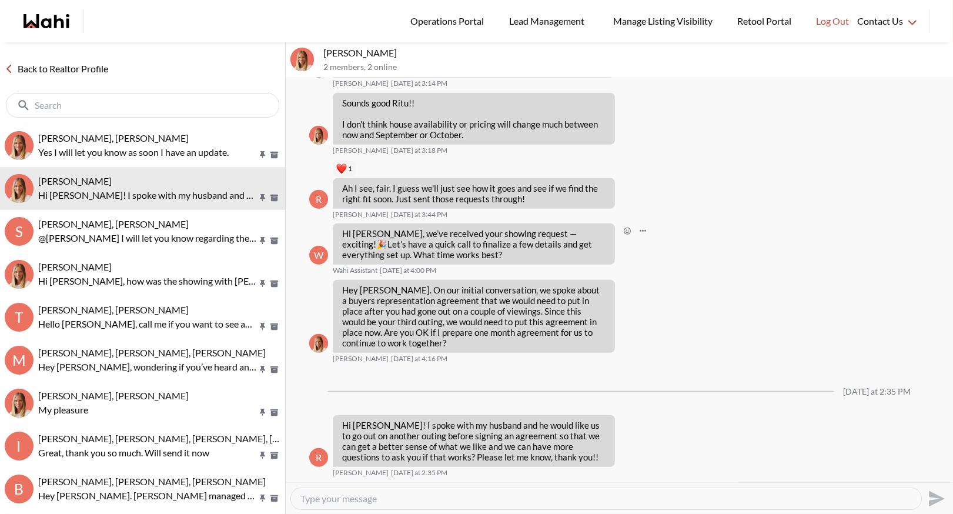
scroll to position [1790, 0]
click at [16, 72] on link "Back to Realtor Profile" at bounding box center [56, 68] width 113 height 15
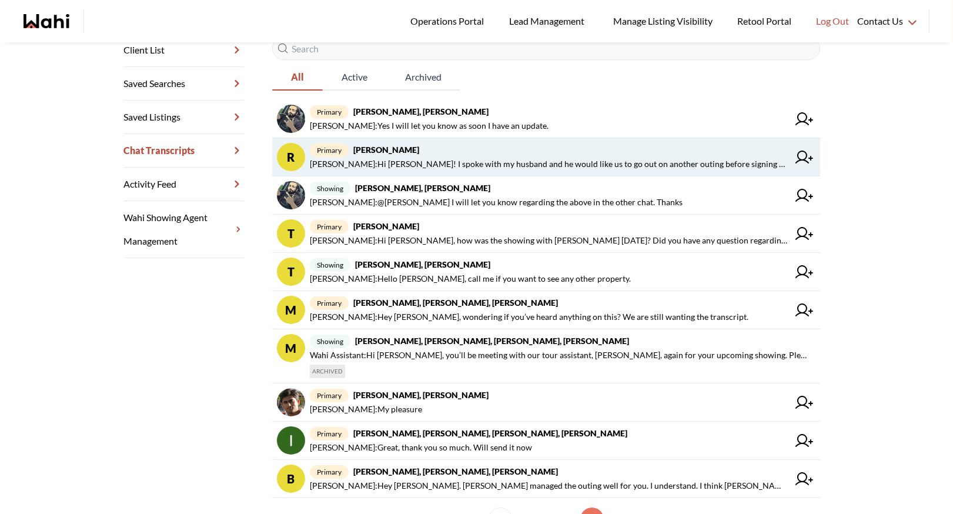
scroll to position [215, 0]
